Goal: Obtain resource: Obtain resource

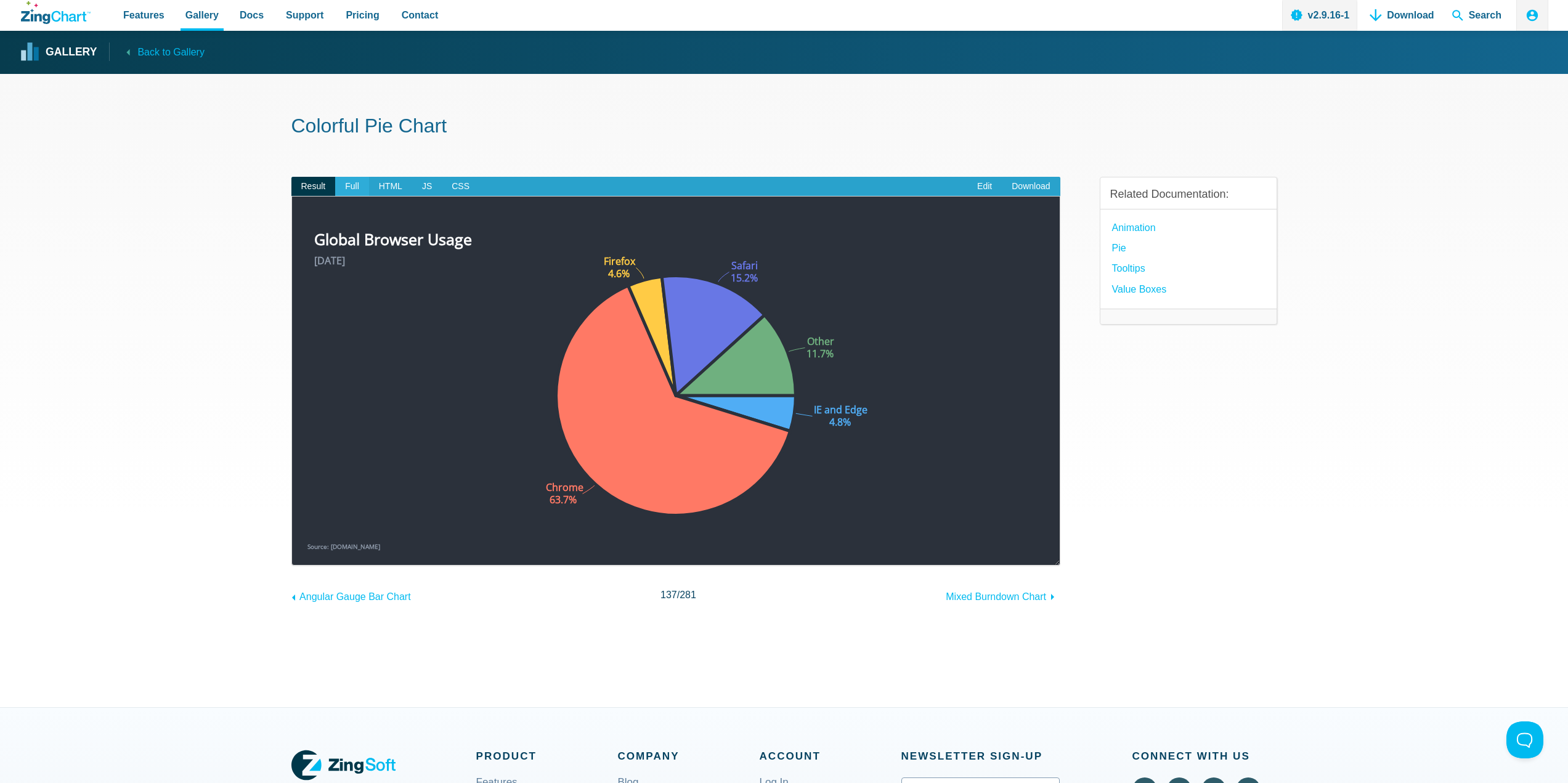
click at [351, 185] on span "Full" at bounding box center [352, 186] width 34 height 20
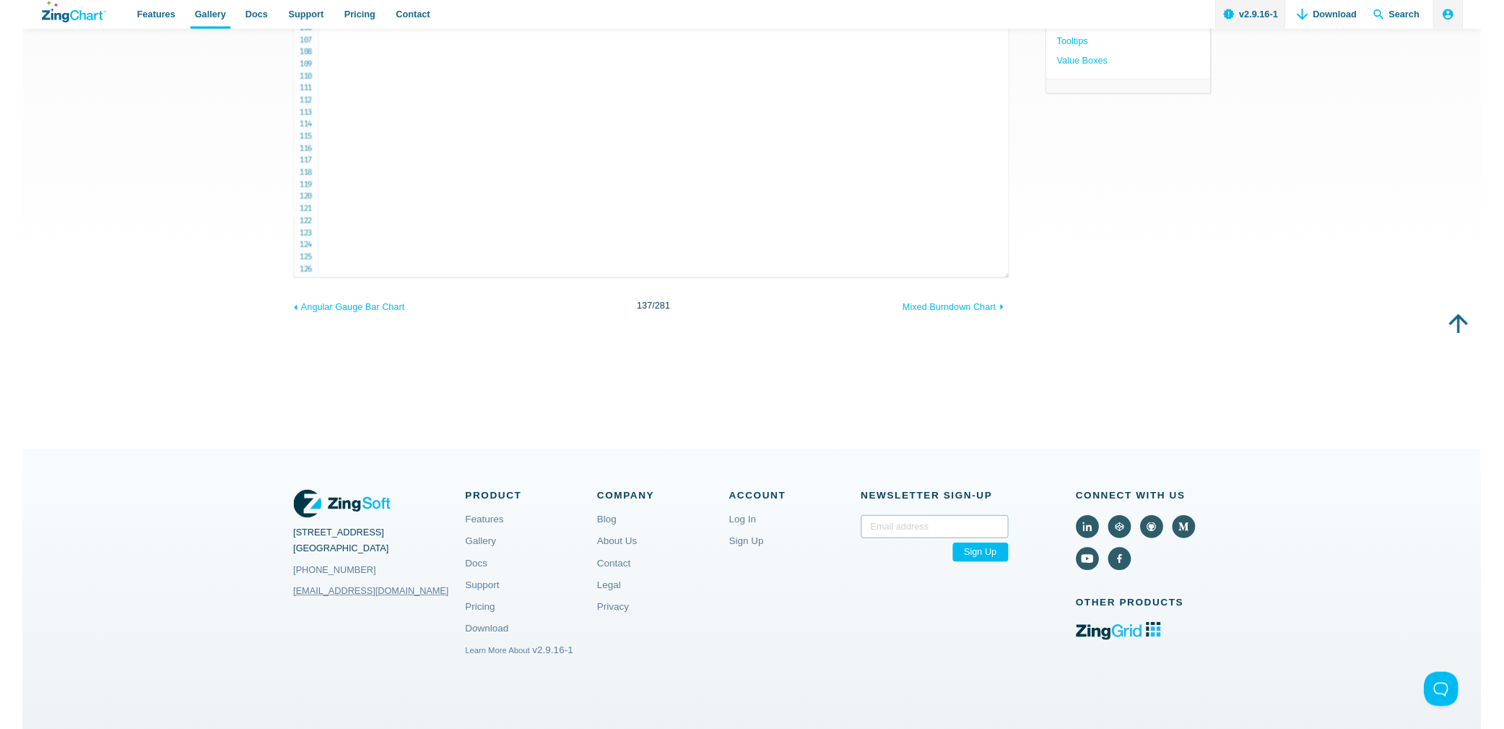
scroll to position [175, 0]
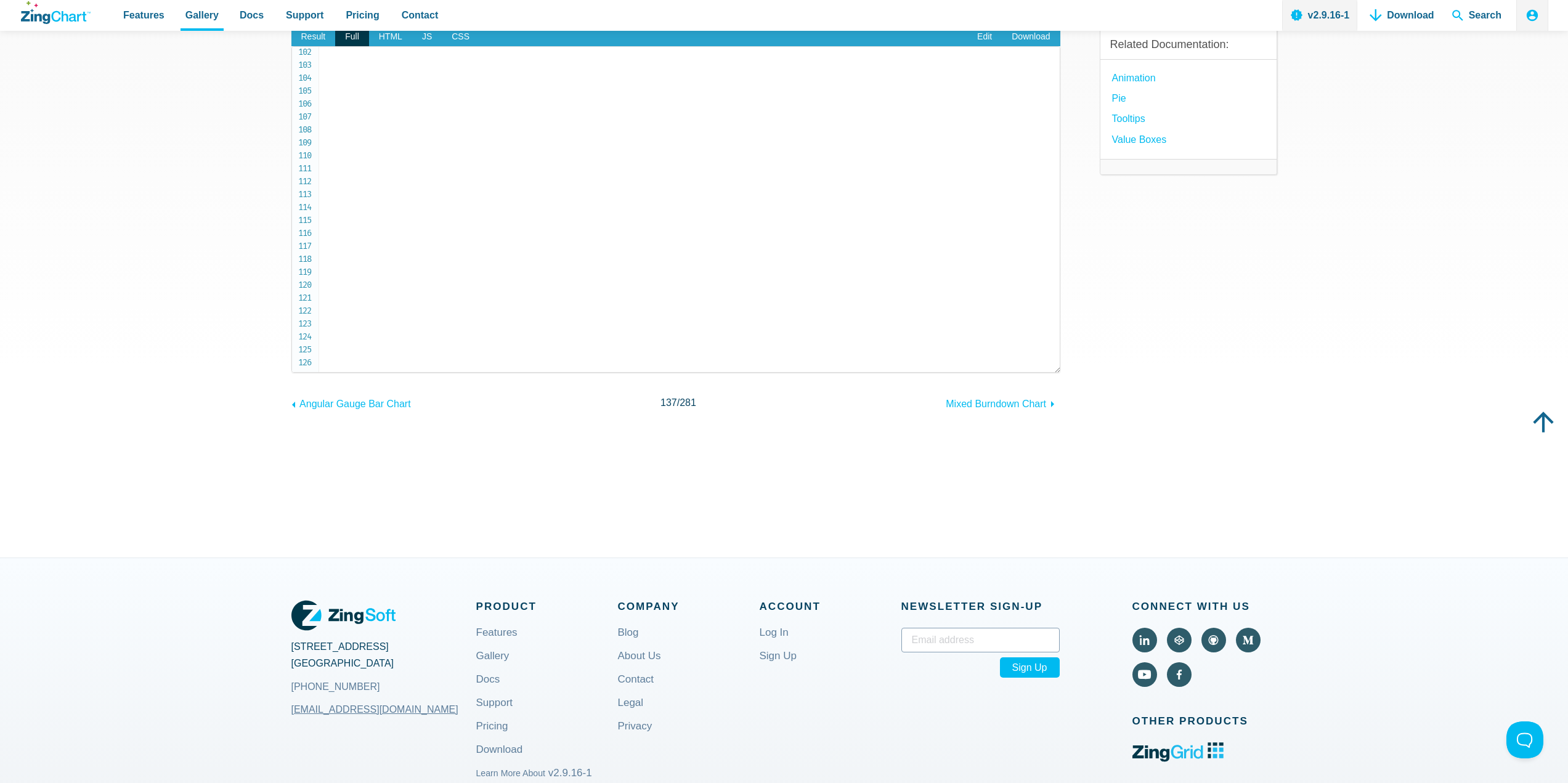
drag, startPoint x: 325, startPoint y: 209, endPoint x: 447, endPoint y: 357, distance: 191.8
copy code "<!doctype html> < html class = " zc-html " > < head > < meta charset = " utf-8 …"
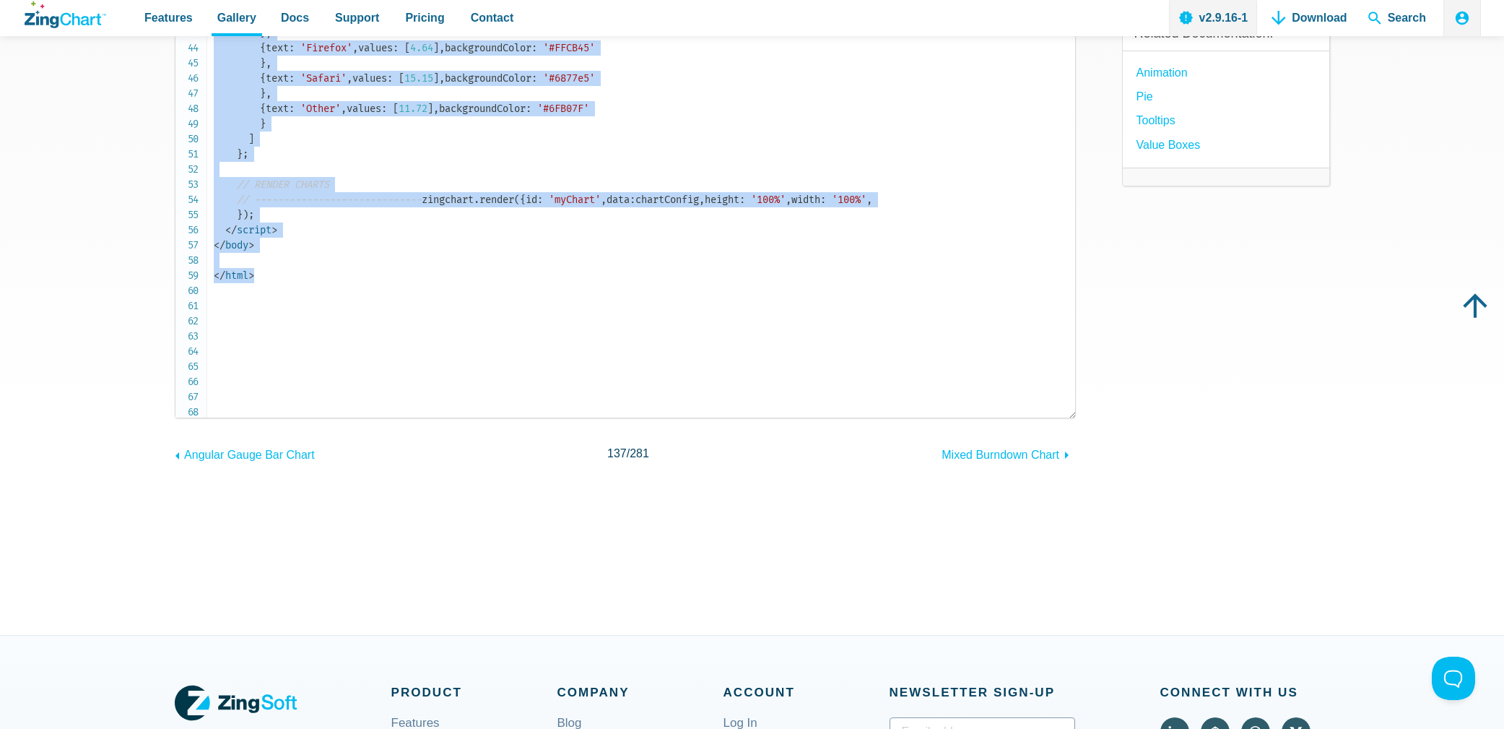
scroll to position [0, 0]
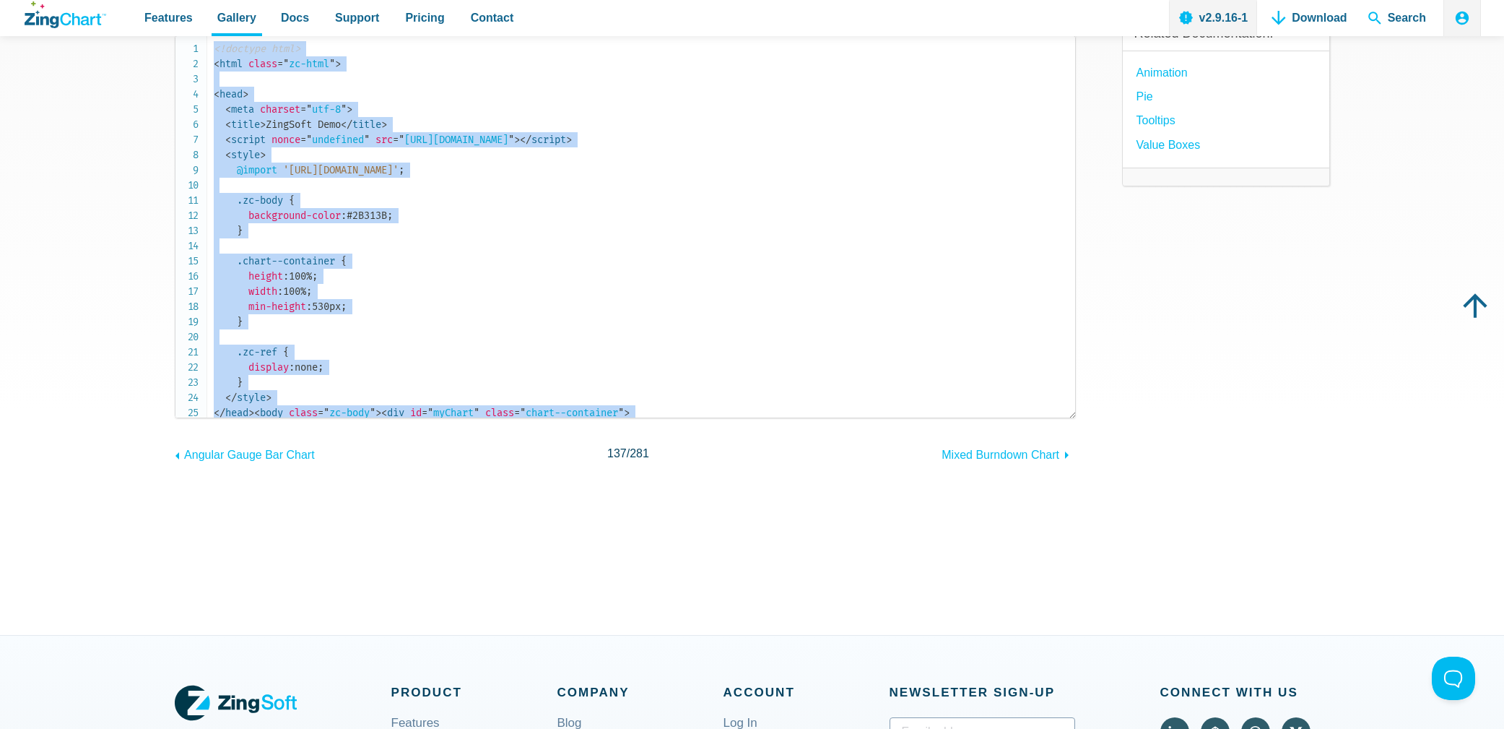
click at [114, 268] on section "Colorful Pie Chart Result Full HTML JS CSS Edit Download ​ Powered by ZingChart…" at bounding box center [752, 263] width 1504 height 742
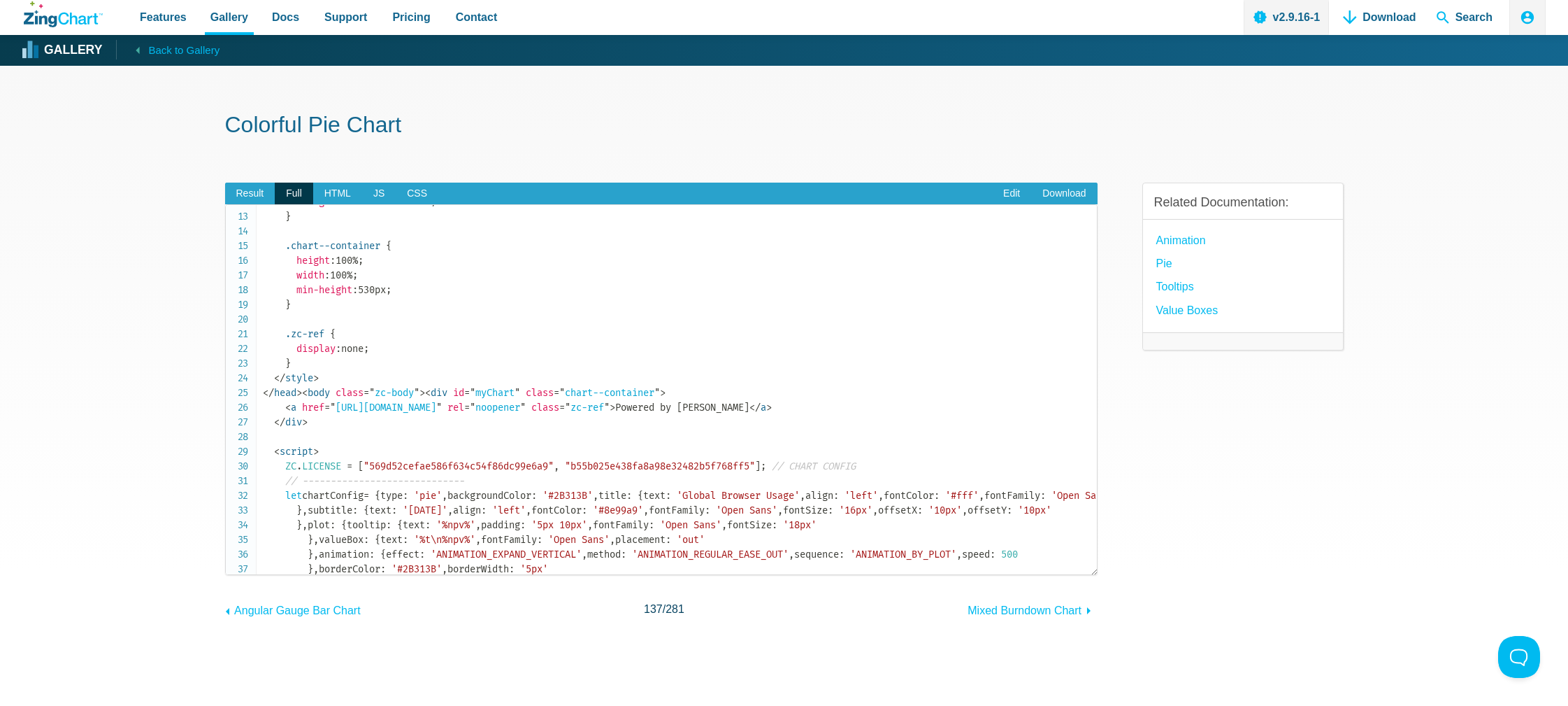
scroll to position [210, 0]
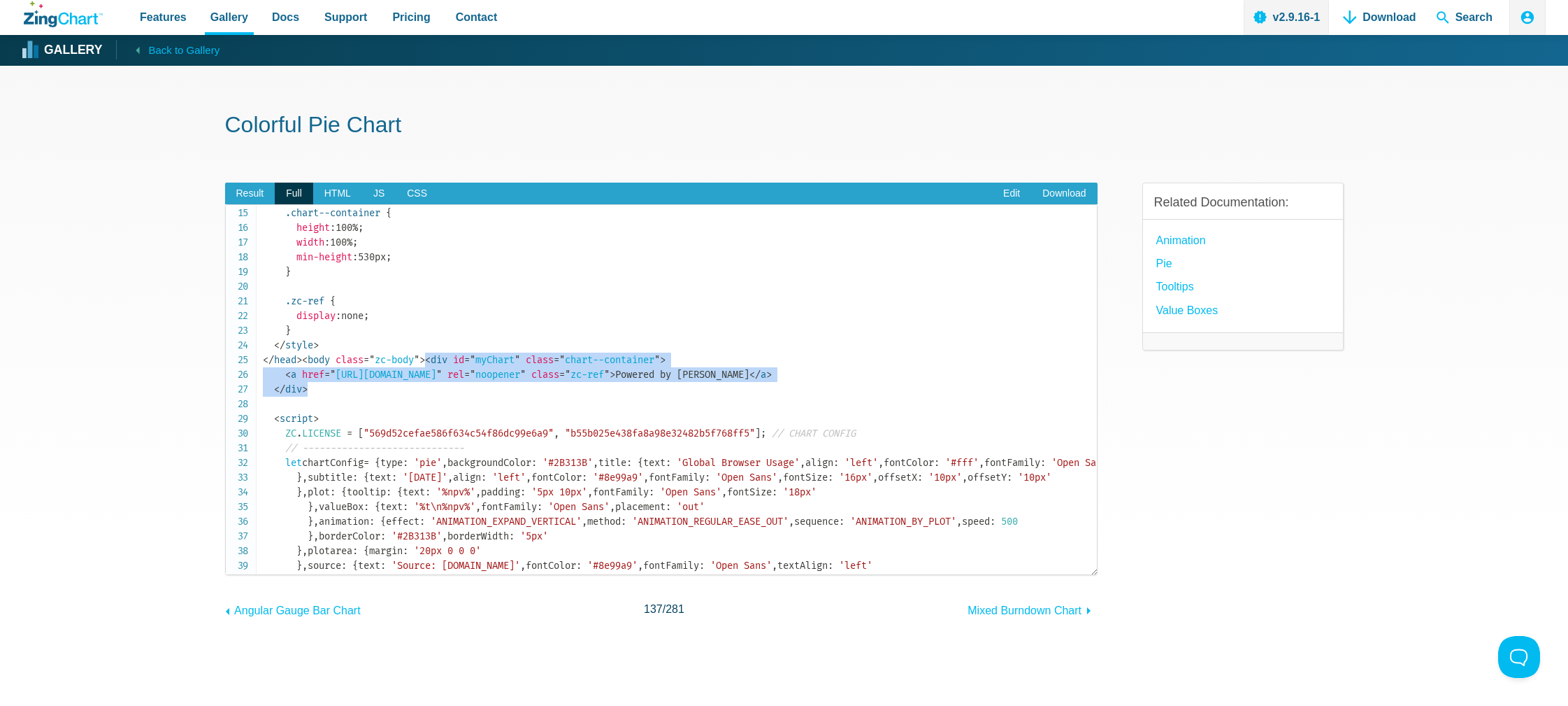
drag, startPoint x: 313, startPoint y: 459, endPoint x: 275, endPoint y: 437, distance: 43.9
click at [275, 437] on code "<!doctype html> < html class = " zc-html " > < head > < meta charset = " utf-8 …" at bounding box center [678, 433] width 833 height 867
copy code "< div id = " myChart " class = " chart--container " > < a href = " https://www.…"
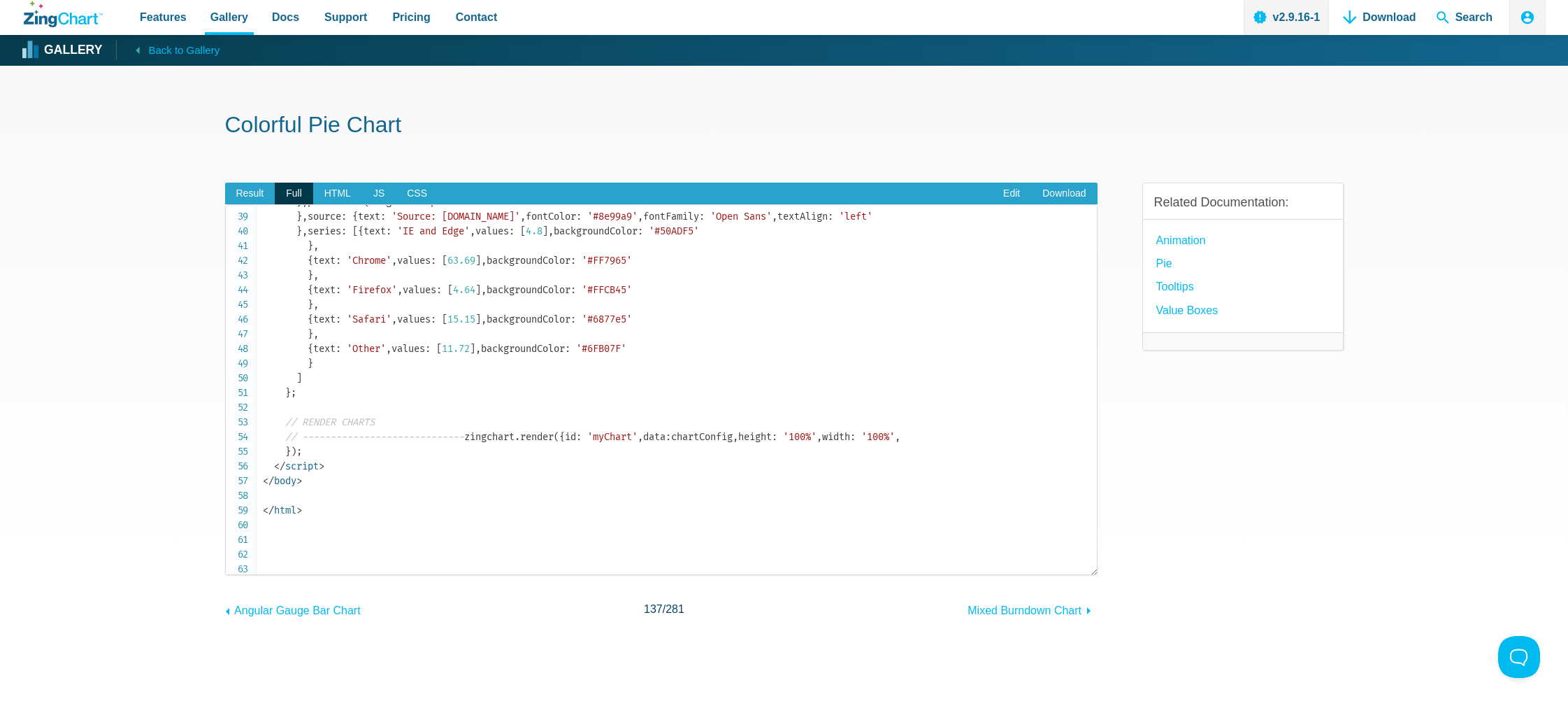
scroll to position [560, 0]
click at [248, 198] on span "Result" at bounding box center [251, 193] width 50 height 22
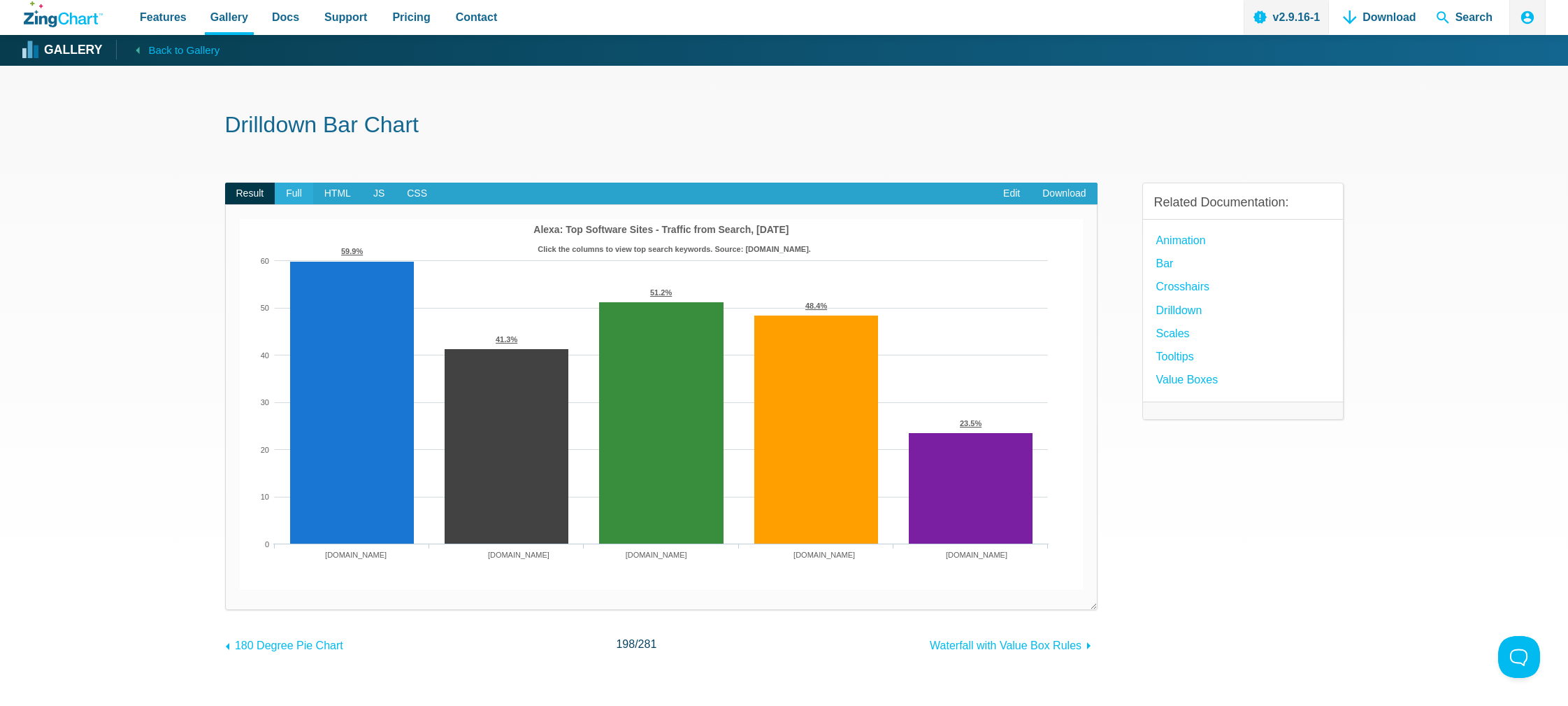
click at [294, 202] on span "Full" at bounding box center [294, 193] width 39 height 22
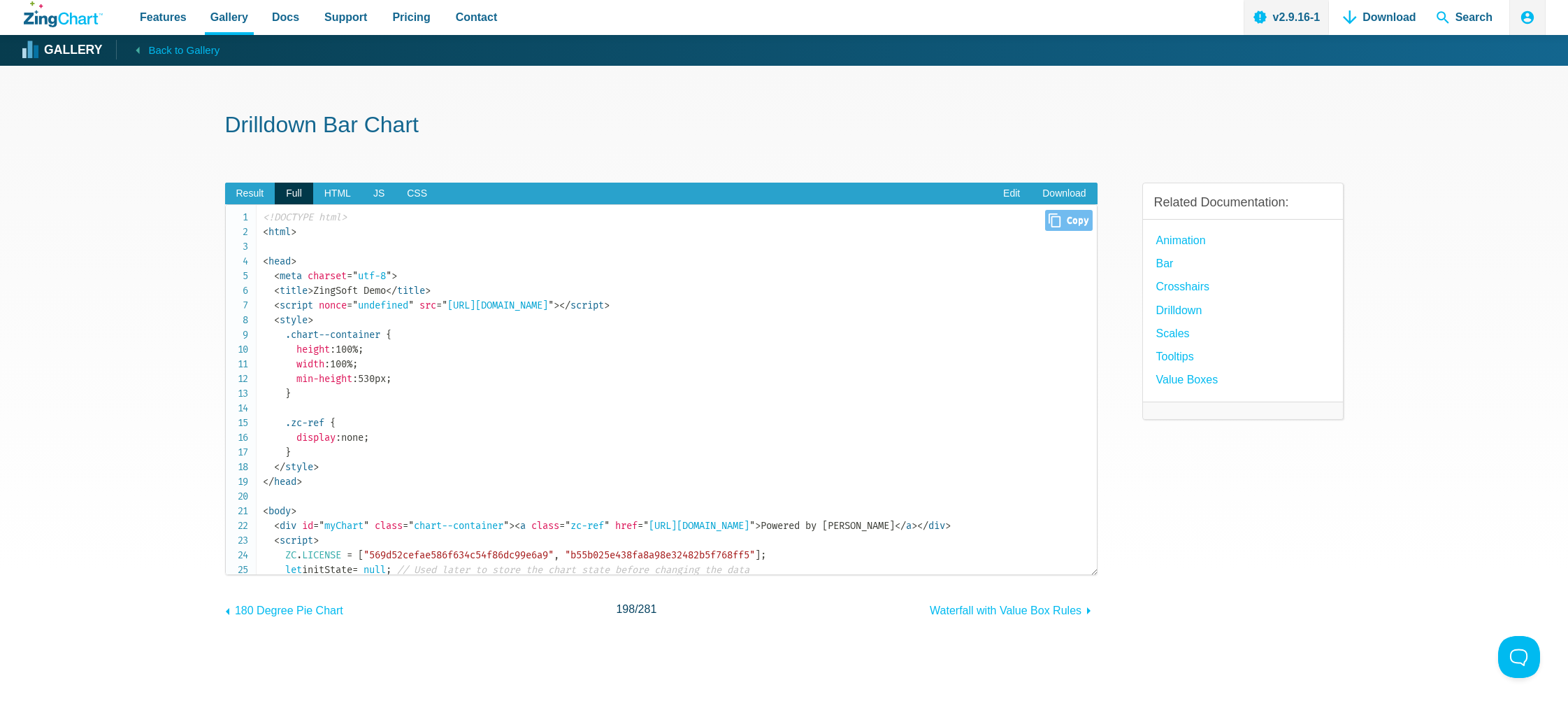
click at [1071, 220] on span "Close Copy" at bounding box center [1068, 221] width 46 height 21
type input "<!DOCTYPE html><html><head> <meta charset="utf-8"> <title>ZingSoft Demo</title>…"
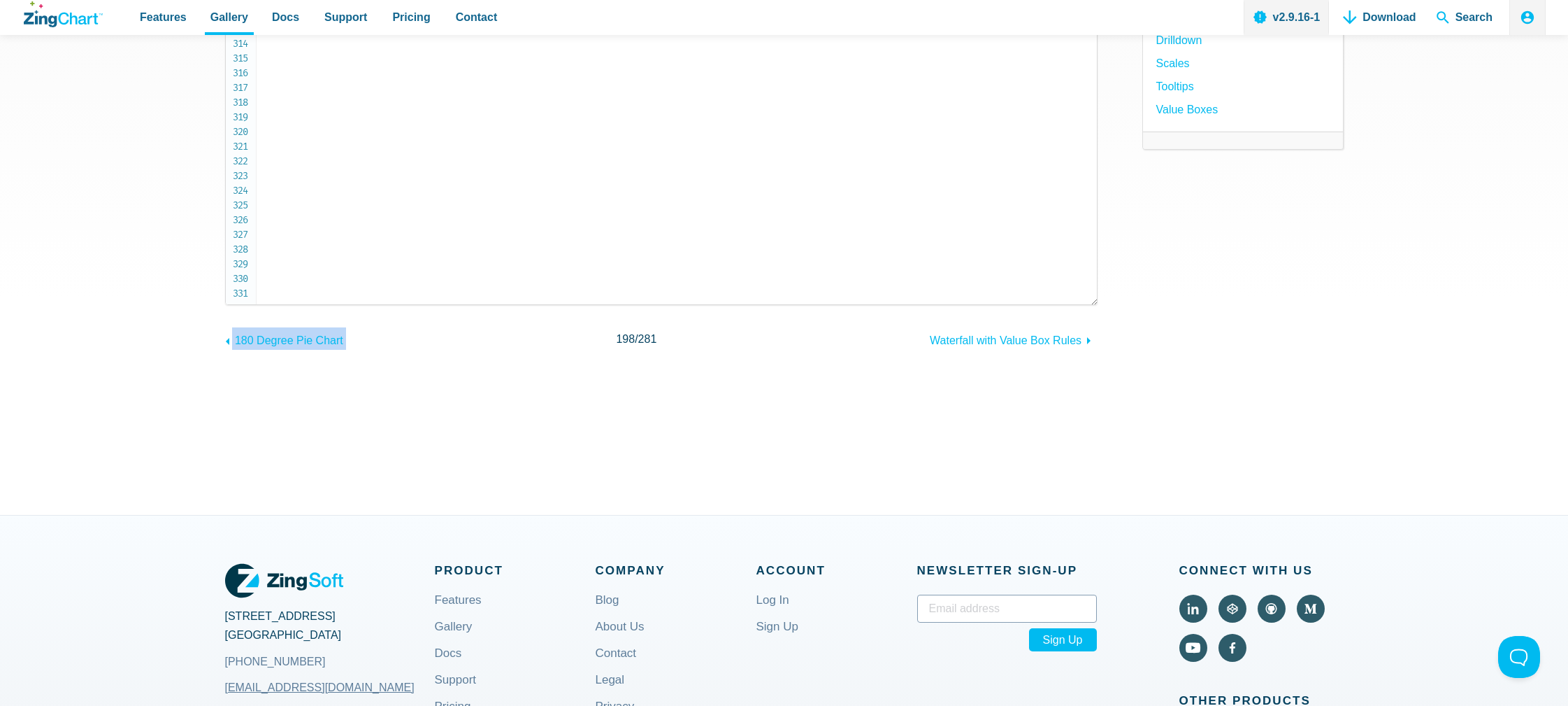
scroll to position [280, 0]
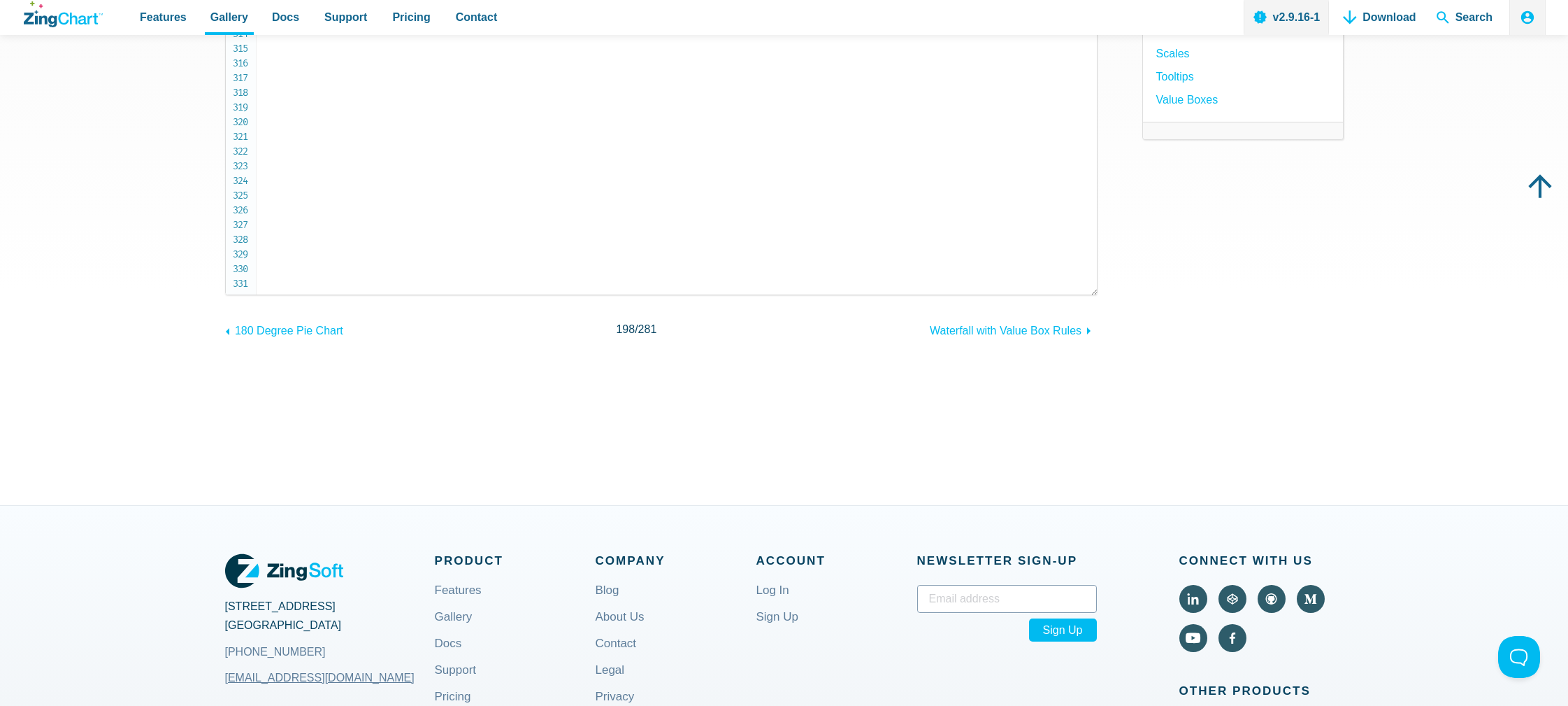
drag, startPoint x: 272, startPoint y: 245, endPoint x: 467, endPoint y: 242, distance: 195.0
copy code "< div id = " myChart " class = " chart--container " > < a class = " zc-ref " hr…"
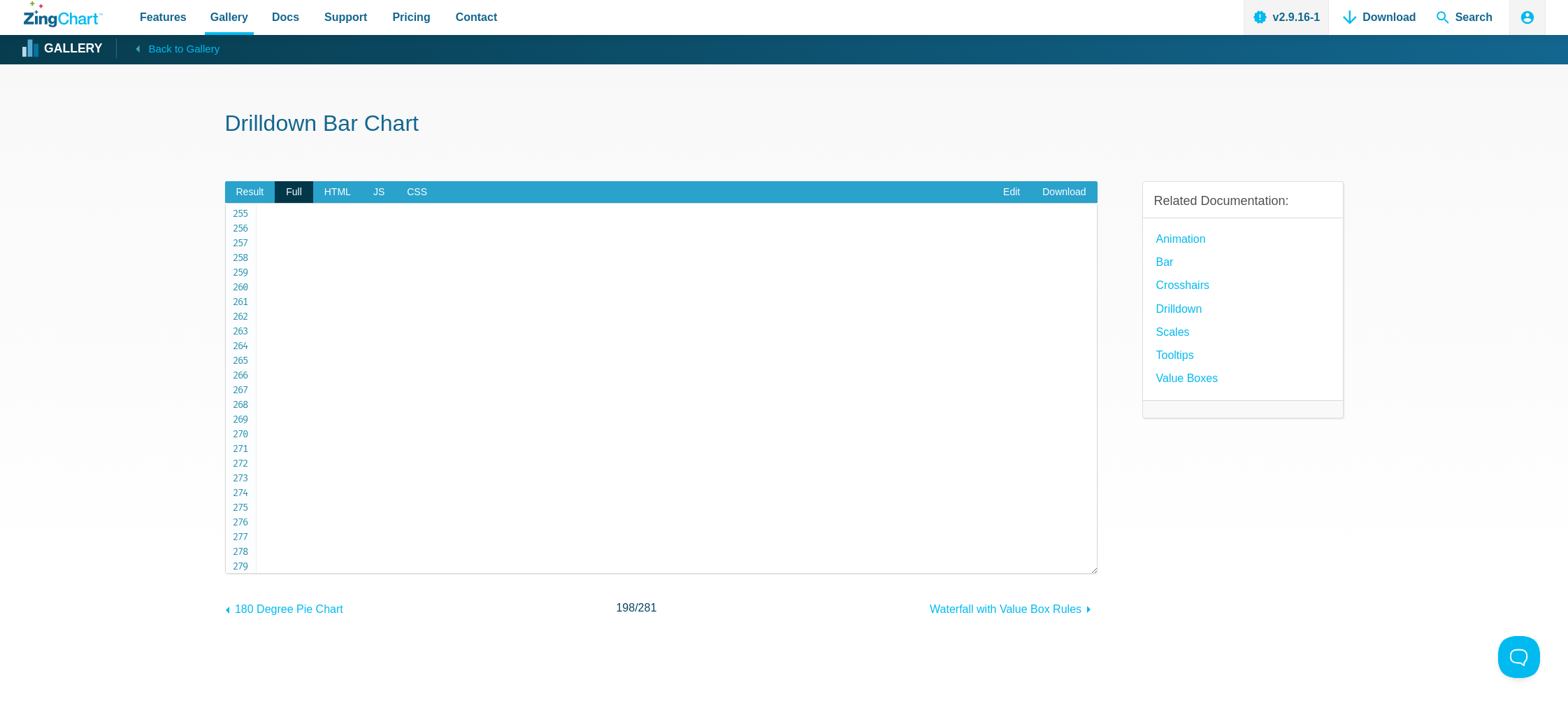
scroll to position [0, 0]
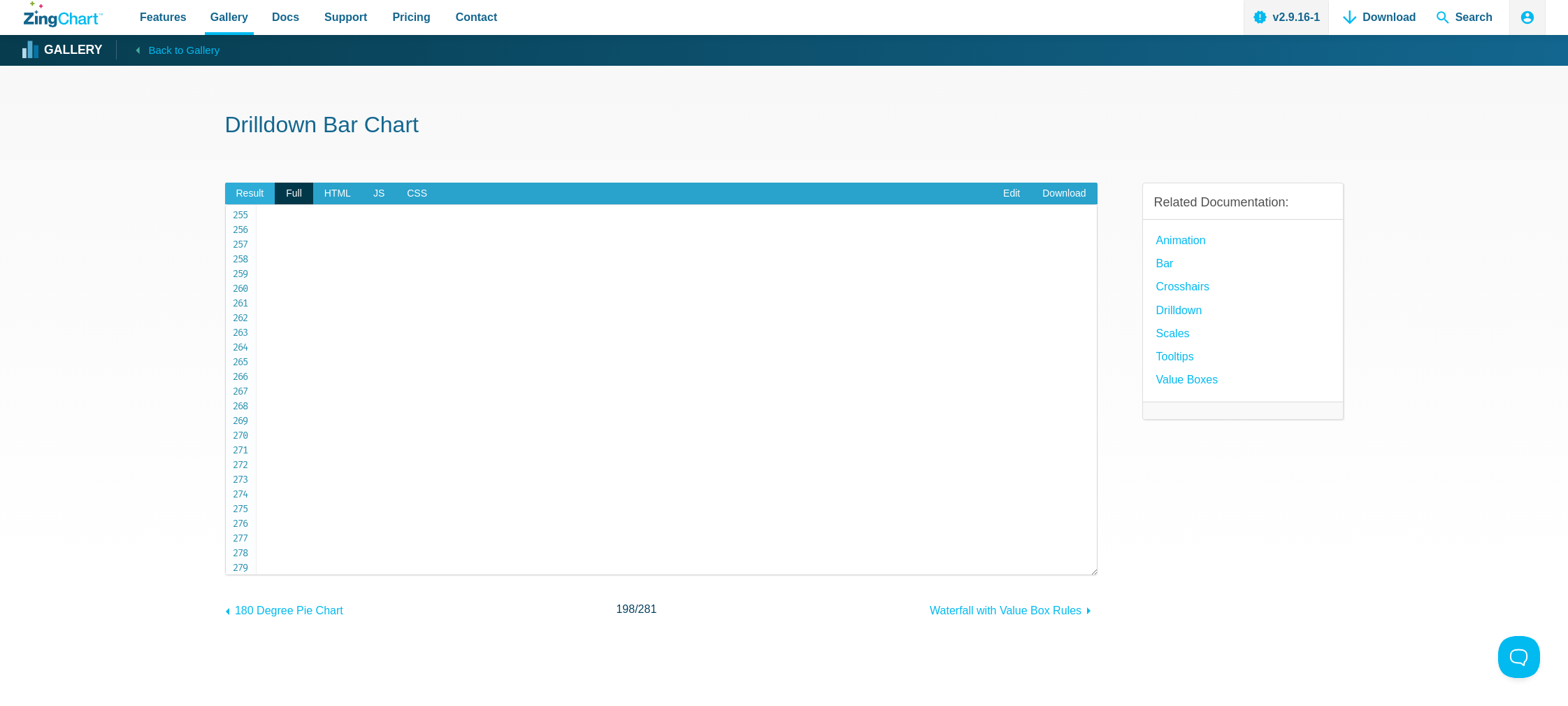
click at [253, 190] on span "Result" at bounding box center [251, 193] width 50 height 22
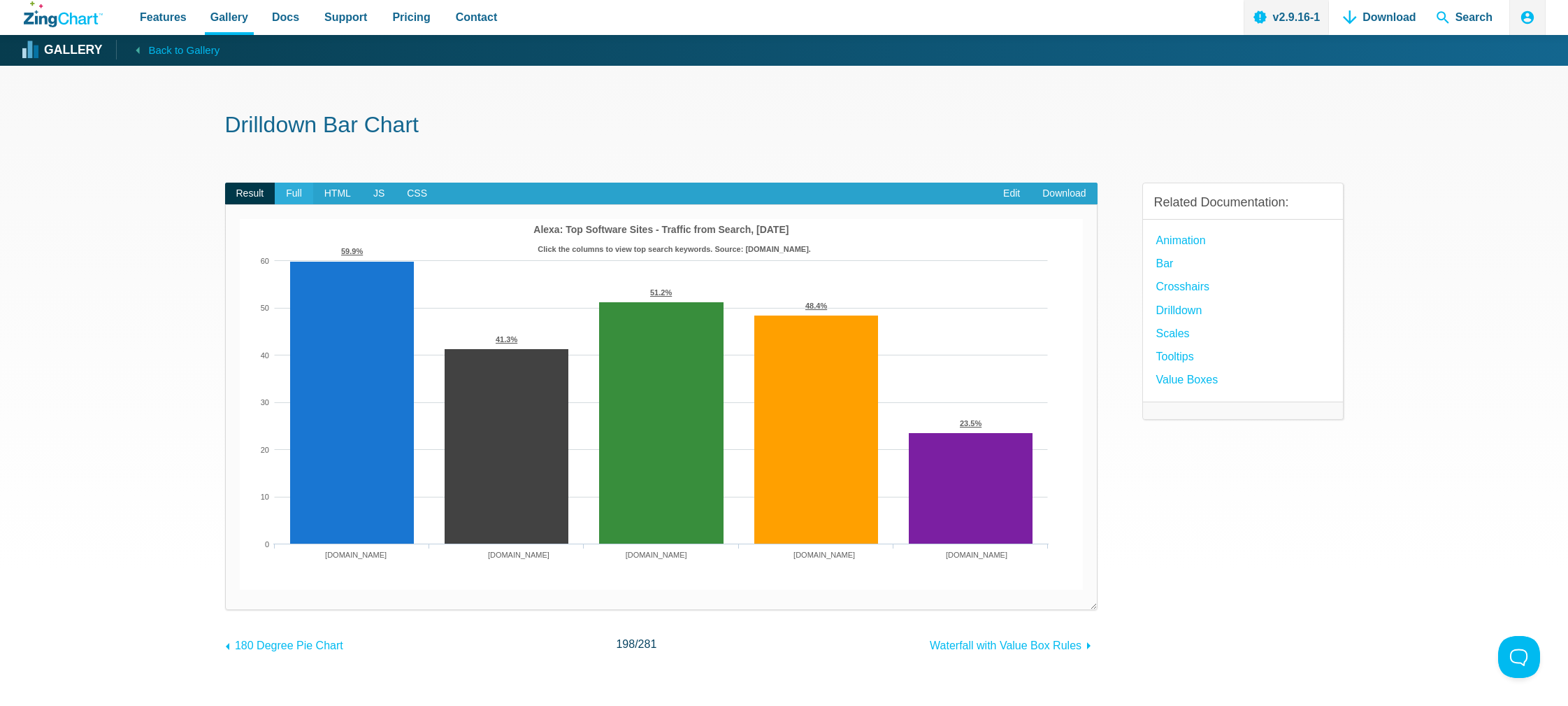
click at [288, 195] on span "Full" at bounding box center [294, 193] width 39 height 22
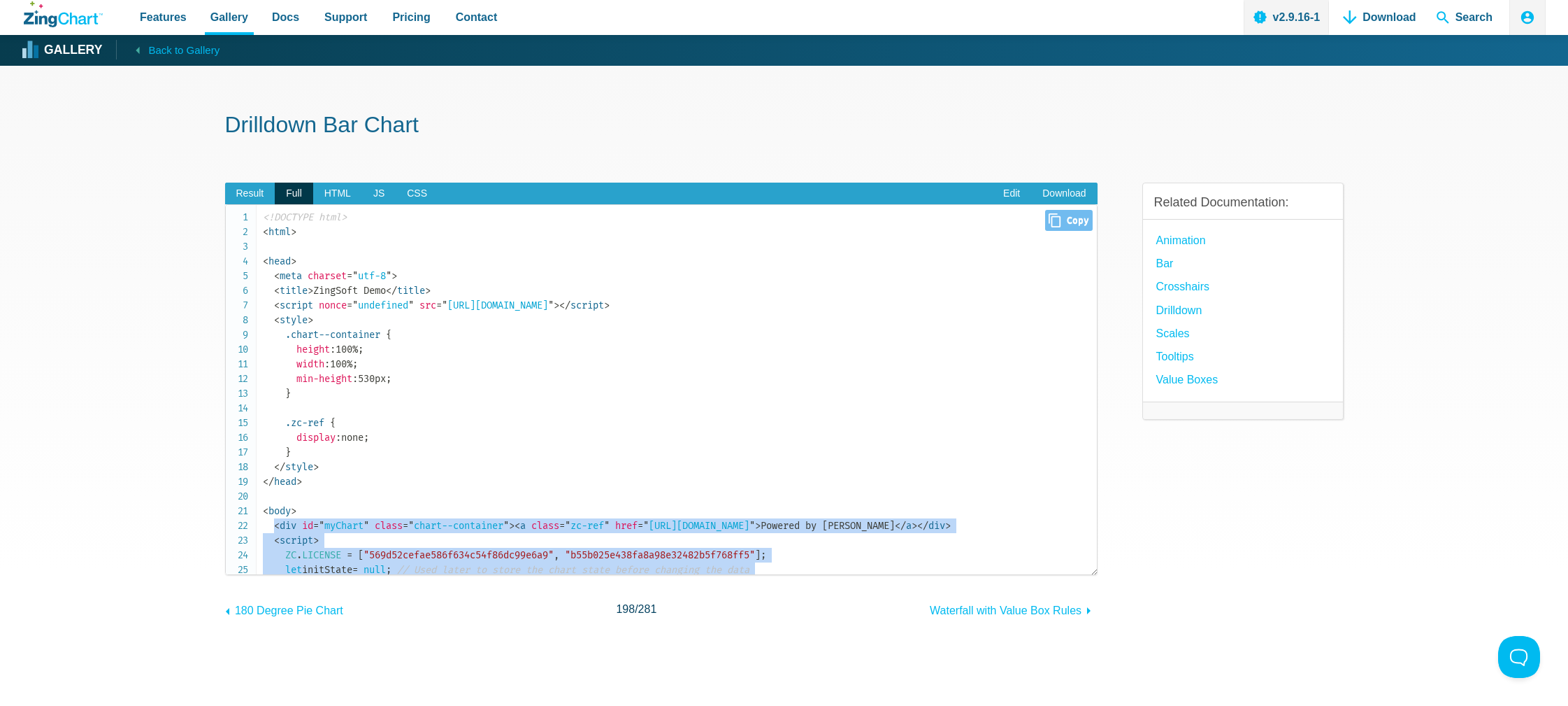
drag, startPoint x: 325, startPoint y: 515, endPoint x: 275, endPoint y: 530, distance: 52.2
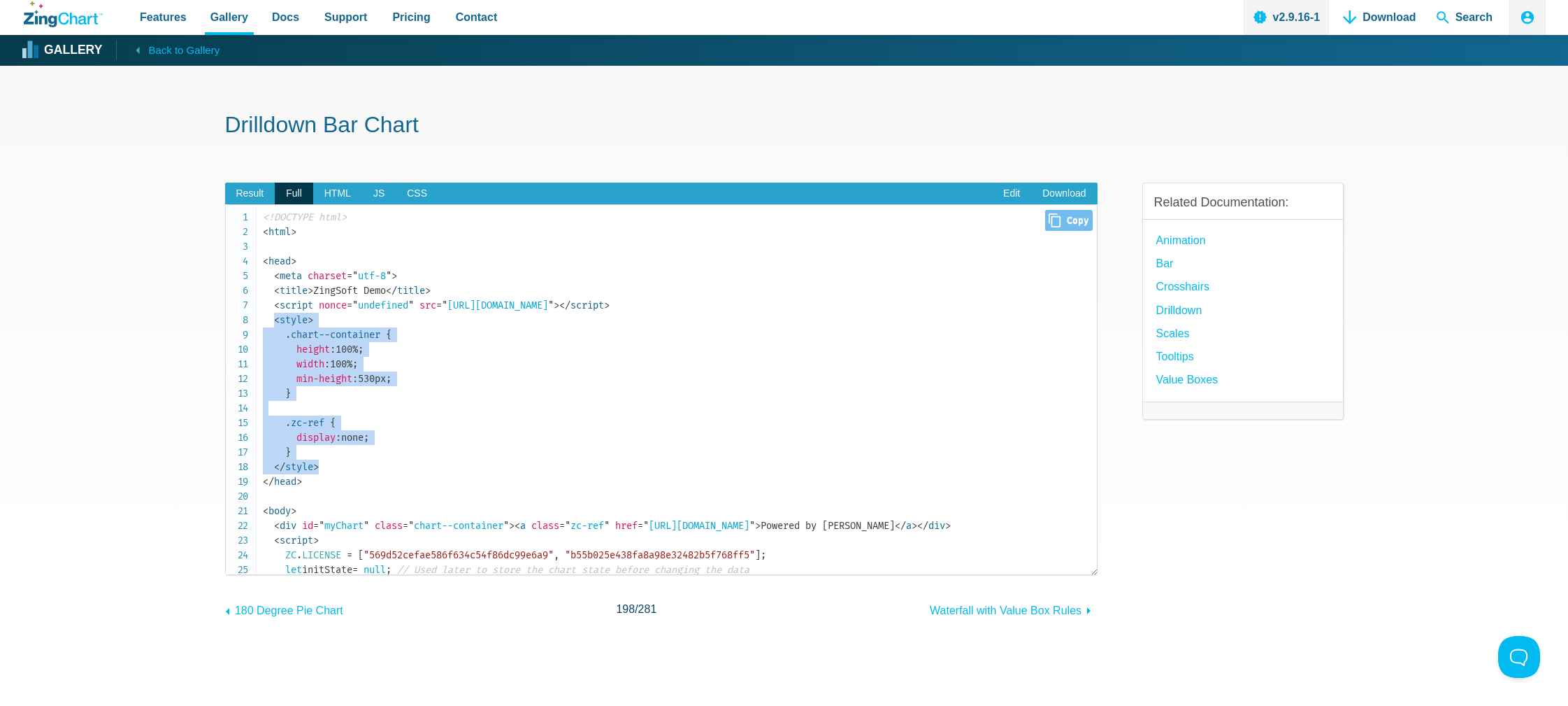
drag, startPoint x: 344, startPoint y: 470, endPoint x: 275, endPoint y: 320, distance: 165.1
drag, startPoint x: 608, startPoint y: 306, endPoint x: 701, endPoint y: 302, distance: 93.1
click at [554, 302] on span "= " [URL][DOMAIN_NAME] "" at bounding box center [495, 305] width 117 height 12
copy span "zingchart.min.js"
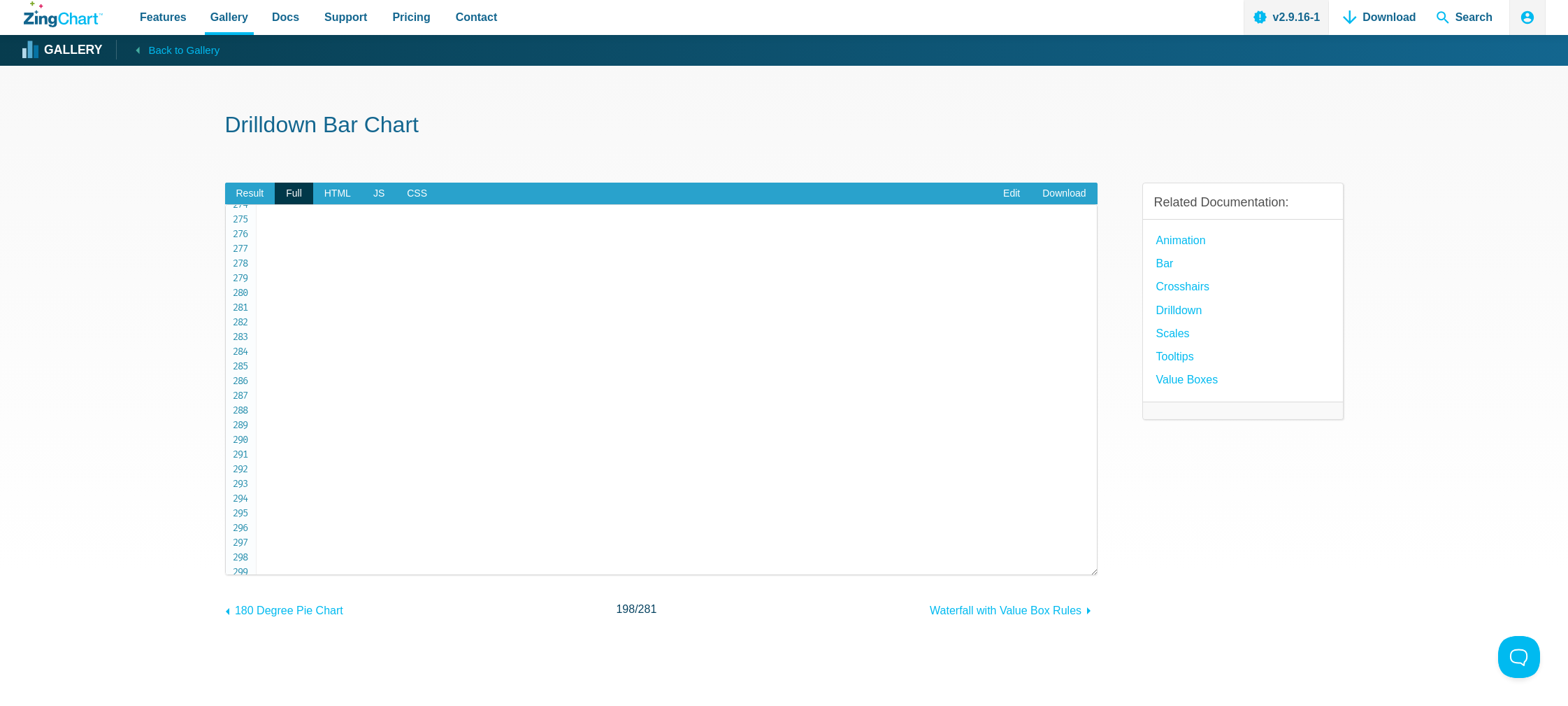
scroll to position [4501, 0]
drag, startPoint x: 274, startPoint y: 383, endPoint x: 514, endPoint y: 512, distance: 272.5
copy code "< div id = " myChart " class = " chart--container " > < a class = " zc-ref " hr…"
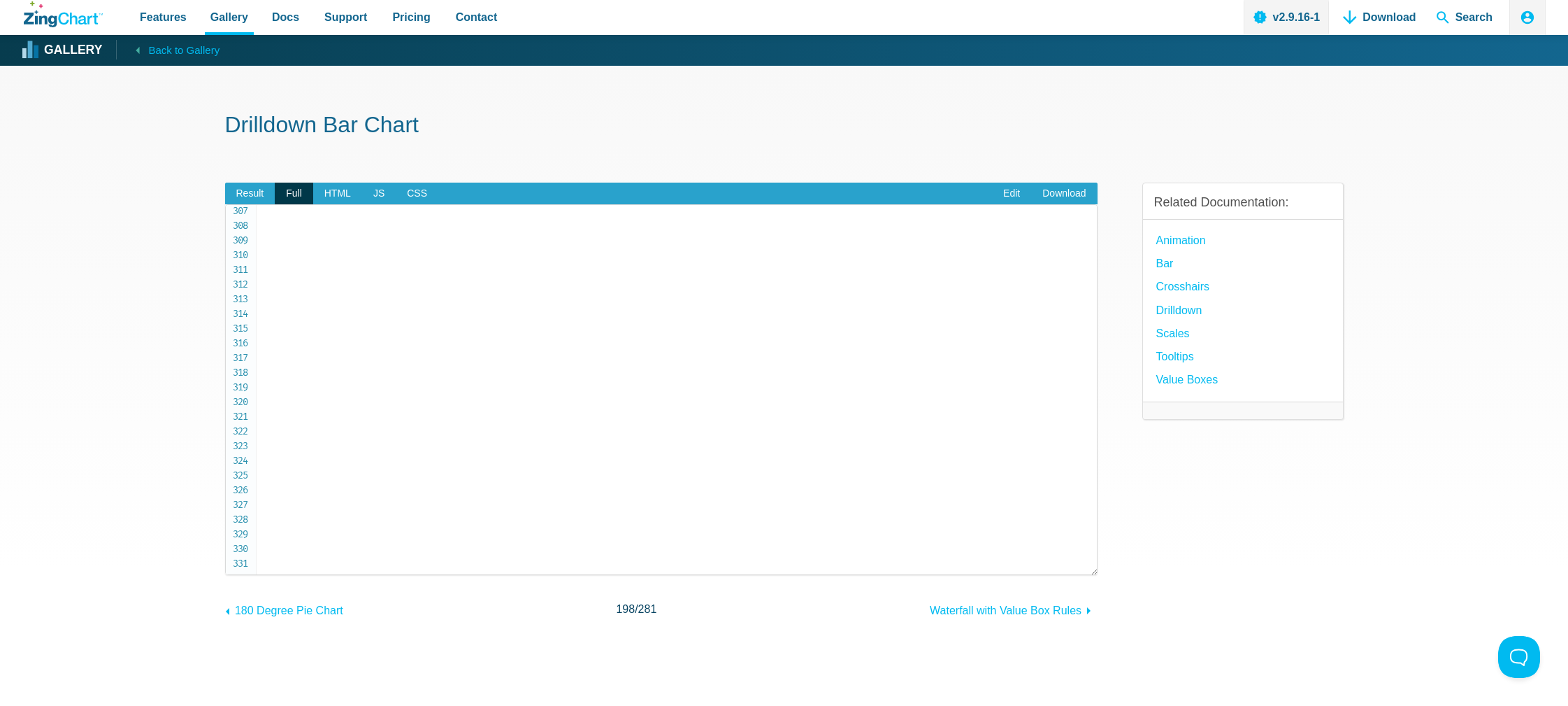
drag, startPoint x: 325, startPoint y: 554, endPoint x: 328, endPoint y: 442, distance: 112.0
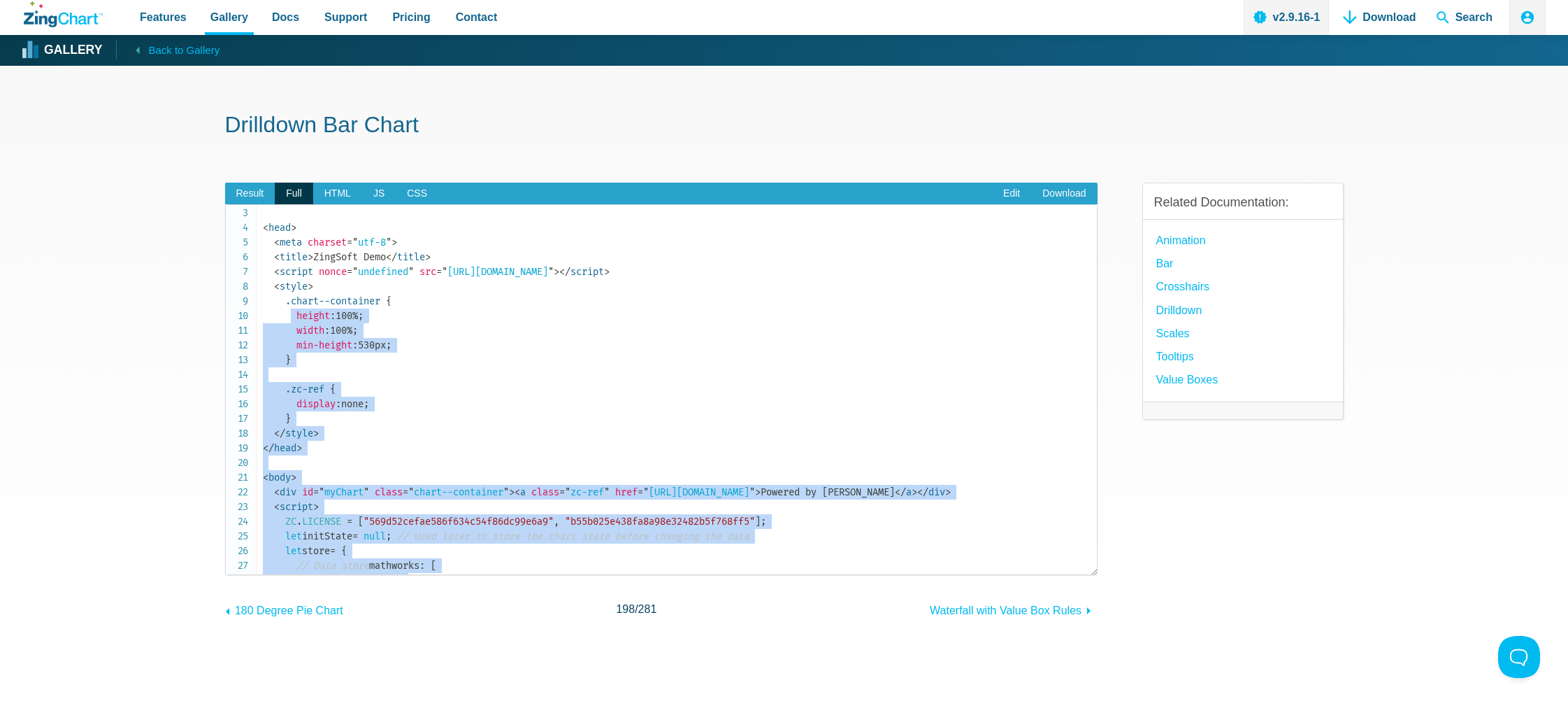
scroll to position [0, 0]
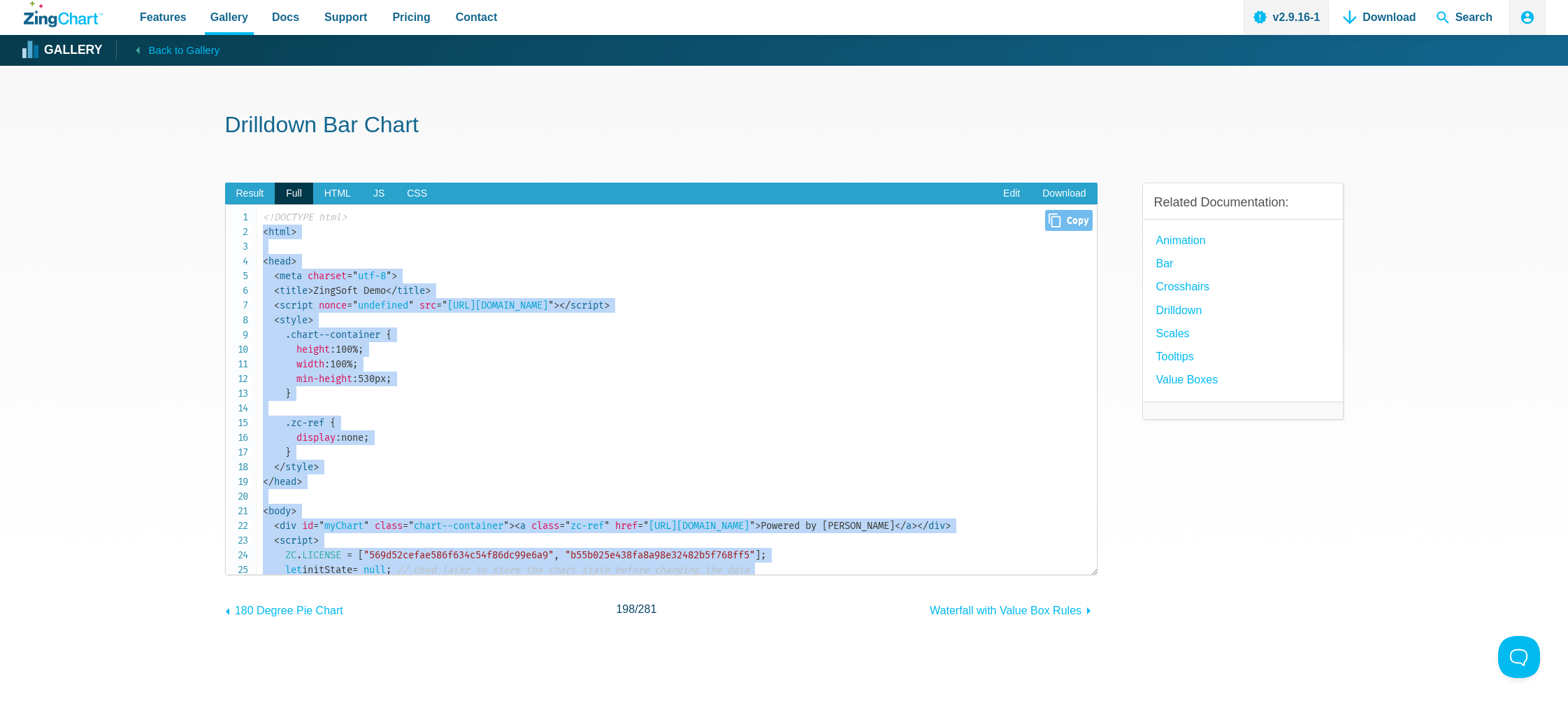
copy code "< html > < head > < meta charset = " utf-8 " > < title > ZingSoft Demo </ title…"
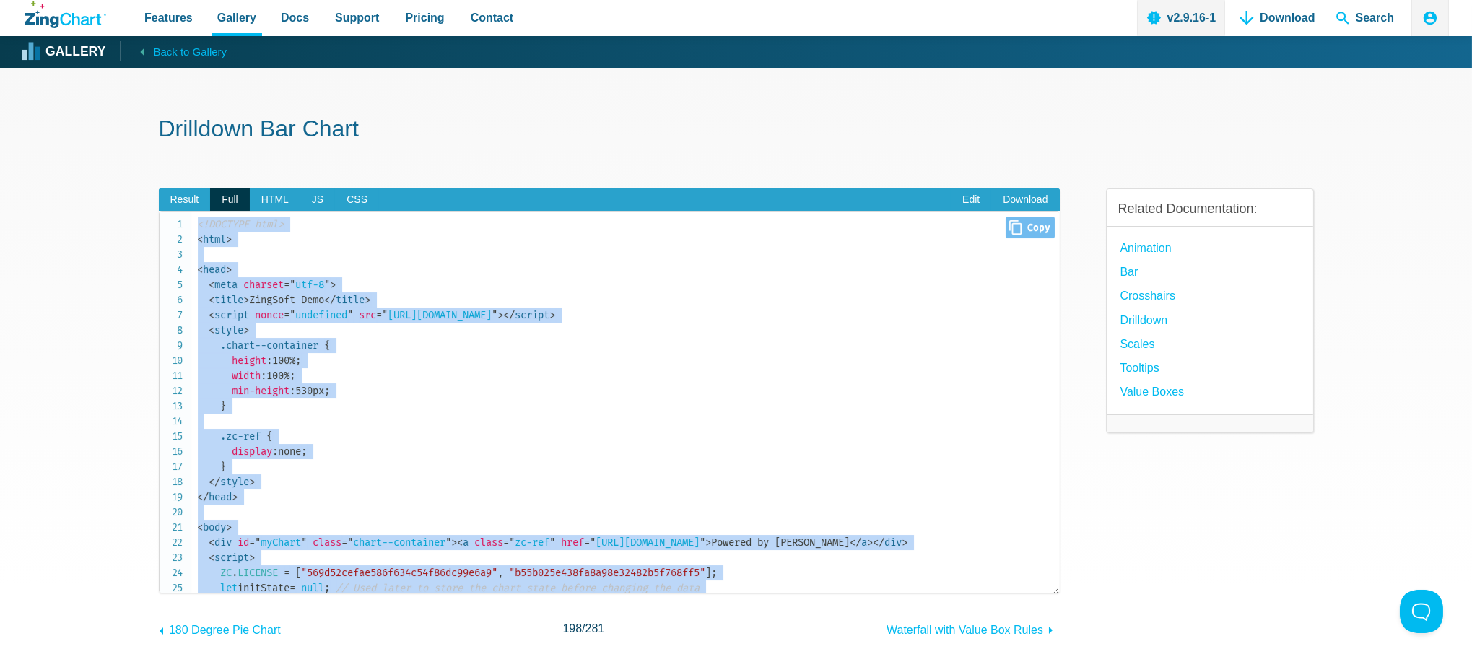
copy code "<!DOCTYPE html> < html > < head > < meta charset = " utf-8 " > < title > ZingSo…"
drag, startPoint x: 324, startPoint y: 580, endPoint x: 199, endPoint y: 225, distance: 376.1
